Goal: Check status

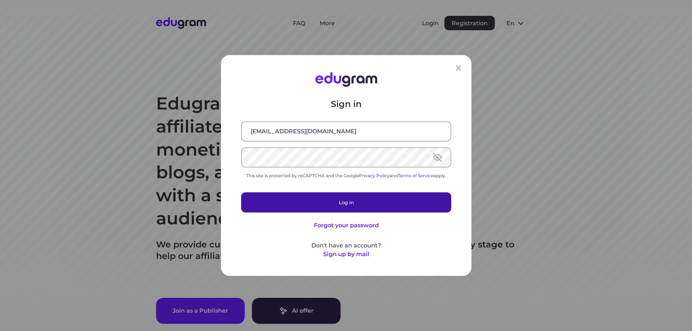
click at [338, 205] on button "Log in" at bounding box center [346, 203] width 210 height 20
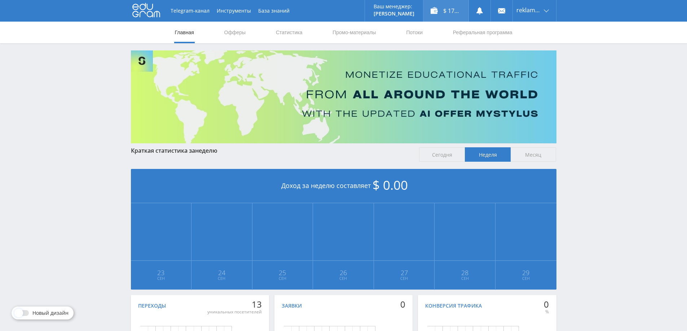
click at [447, 13] on div "$ 17.60" at bounding box center [445, 11] width 45 height 22
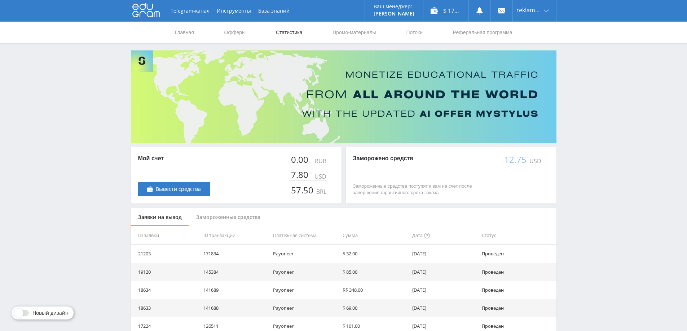
click at [285, 30] on link "Статистика" at bounding box center [289, 33] width 28 height 22
